Goal: Task Accomplishment & Management: Complete application form

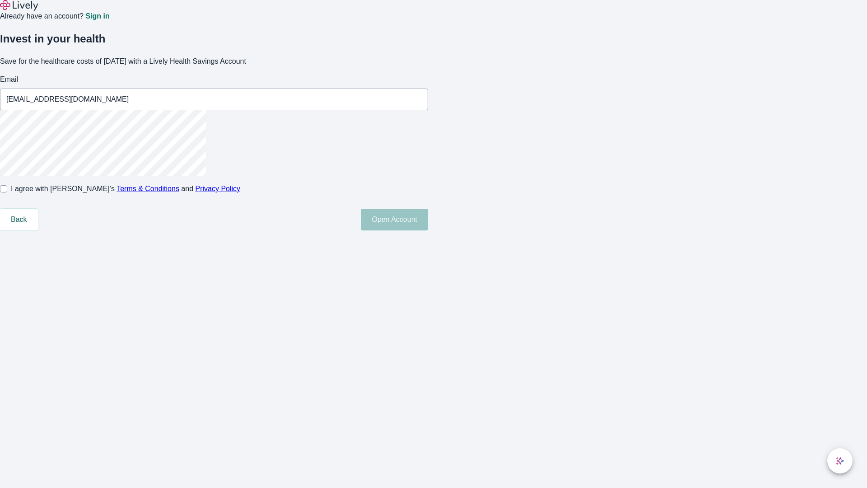
click at [7, 192] on input "I agree with Lively’s Terms & Conditions and Privacy Policy" at bounding box center [3, 188] width 7 height 7
checkbox input "true"
click at [428, 230] on button "Open Account" at bounding box center [394, 220] width 67 height 22
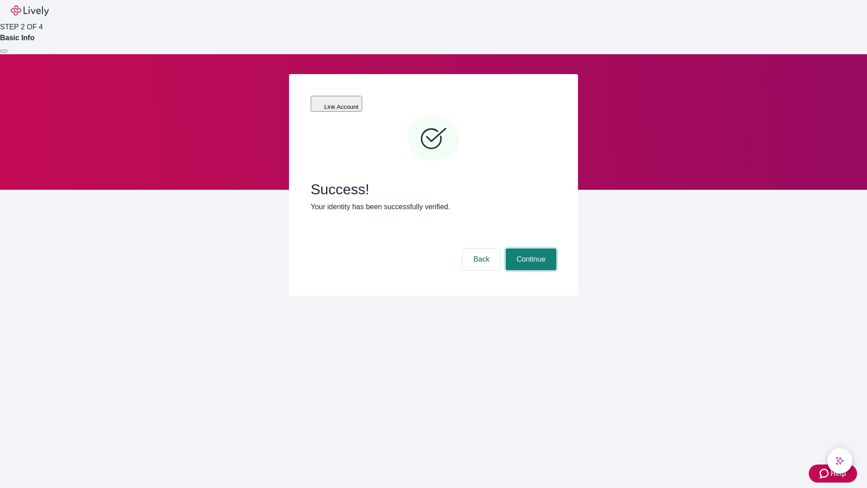
click at [530, 248] on button "Continue" at bounding box center [531, 259] width 51 height 22
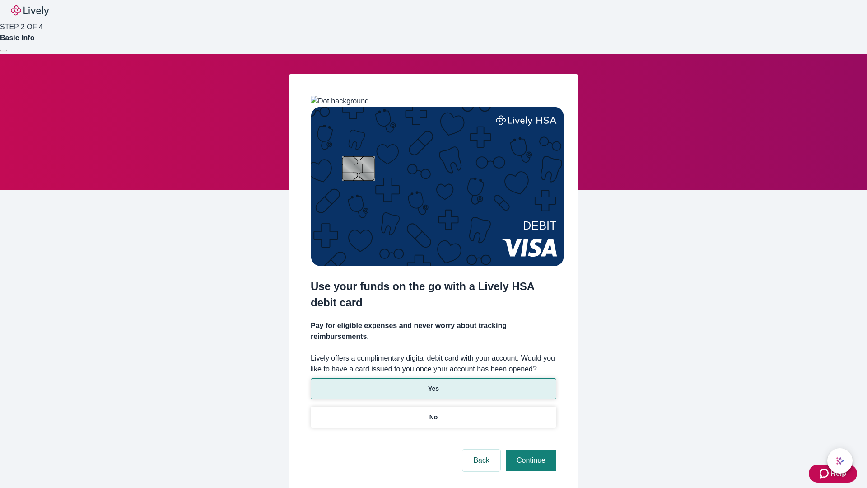
click at [433, 384] on p "Yes" at bounding box center [433, 388] width 11 height 9
click at [530, 449] on button "Continue" at bounding box center [531, 460] width 51 height 22
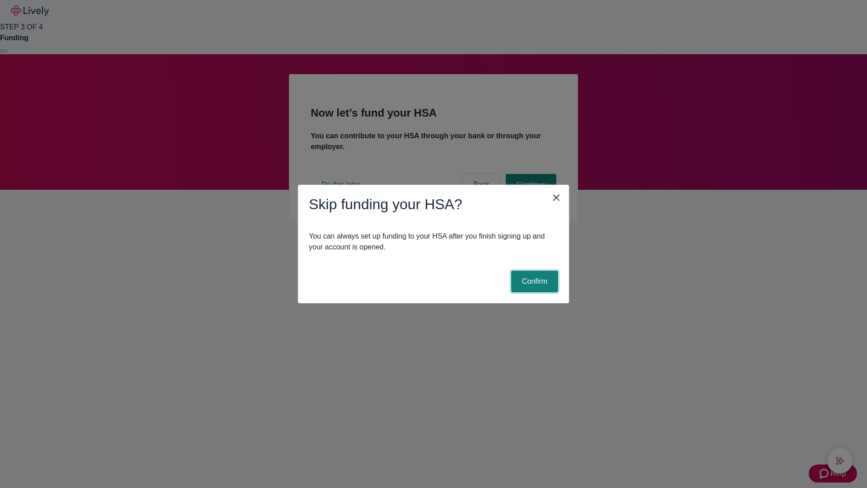
click at [533, 281] on button "Confirm" at bounding box center [534, 282] width 47 height 22
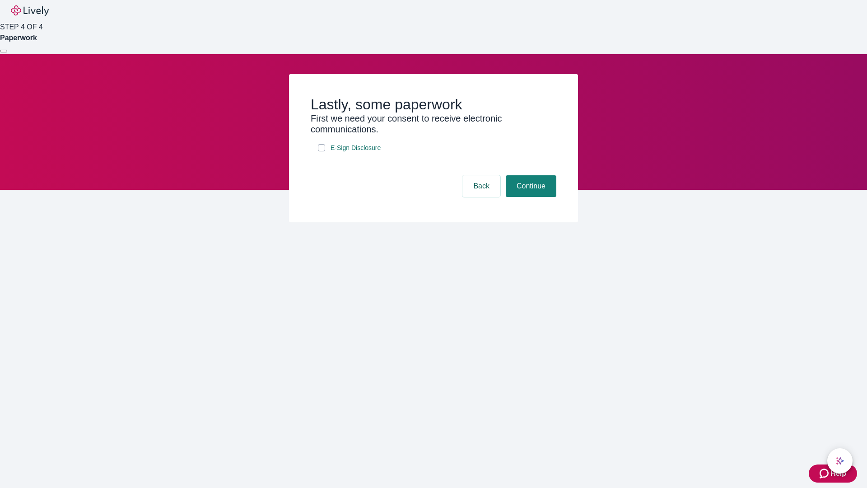
click at [322, 151] on input "E-Sign Disclosure" at bounding box center [321, 147] width 7 height 7
checkbox input "true"
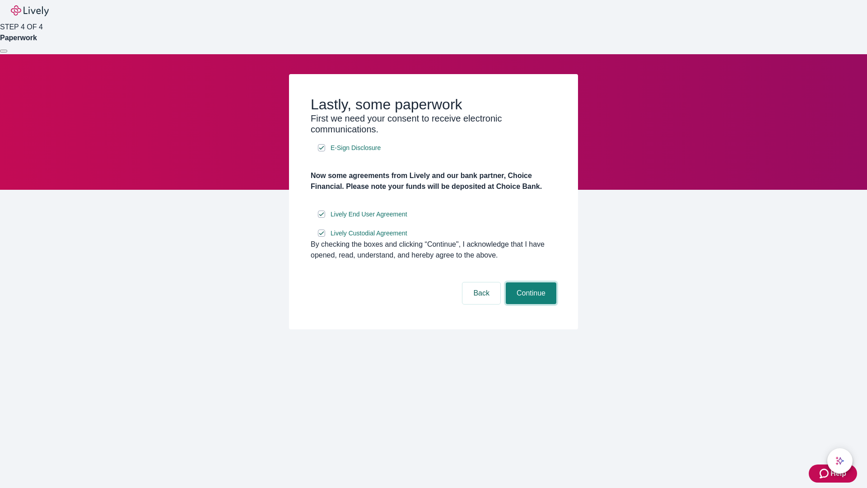
click at [530, 304] on button "Continue" at bounding box center [531, 293] width 51 height 22
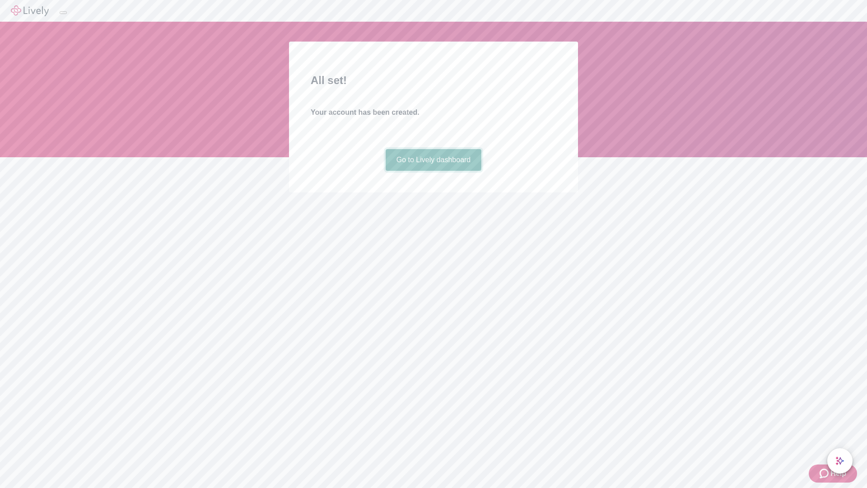
click at [433, 171] on link "Go to Lively dashboard" at bounding box center [434, 160] width 96 height 22
